Goal: Participate in discussion: Engage in conversation with other users on a specific topic

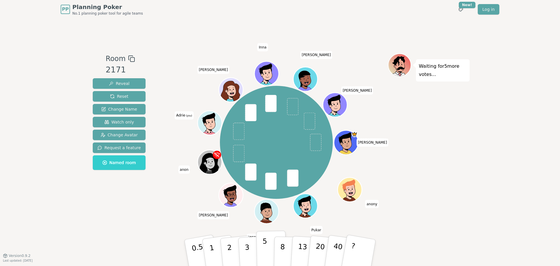
click at [267, 241] on button "5" at bounding box center [271, 252] width 30 height 44
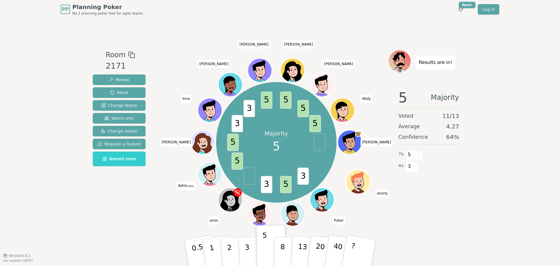
drag, startPoint x: 414, startPoint y: 221, endPoint x: 407, endPoint y: 186, distance: 35.7
click at [414, 221] on div "Results are in! 5 Majority Voted 11 / 13 Average 4.27 Confidence 64 % 7 x 5 4 x…" at bounding box center [429, 137] width 82 height 175
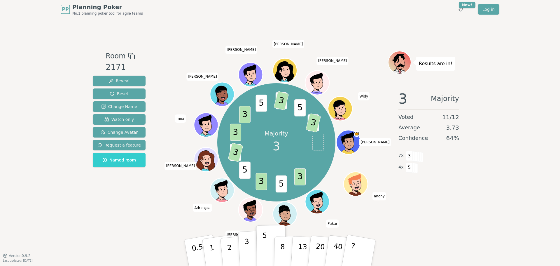
click at [243, 242] on button "3" at bounding box center [254, 252] width 32 height 45
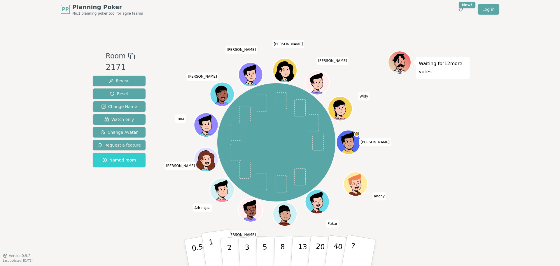
click at [211, 242] on p "1" at bounding box center [212, 253] width 9 height 32
click at [370, 247] on button "?" at bounding box center [359, 252] width 36 height 48
click at [215, 259] on button "1" at bounding box center [218, 252] width 35 height 47
